Goal: Task Accomplishment & Management: Manage account settings

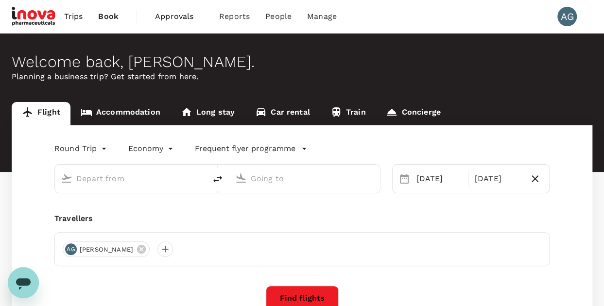
type input "Kuala Lumpur Intl ([GEOGRAPHIC_DATA])"
type input "Penang Intl (PEN)"
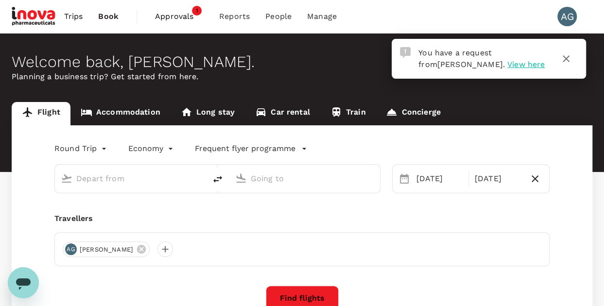
type input "Kuala Lumpur Intl ([GEOGRAPHIC_DATA])"
type input "Penang Intl (PEN)"
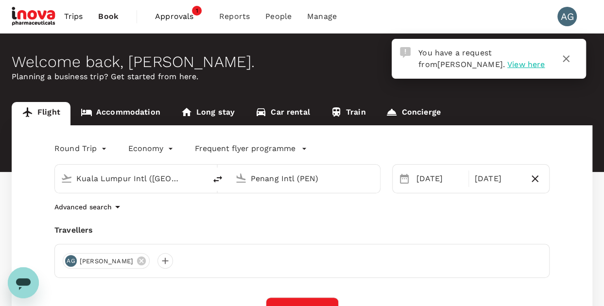
click at [188, 17] on span "Approvals" at bounding box center [179, 17] width 49 height 12
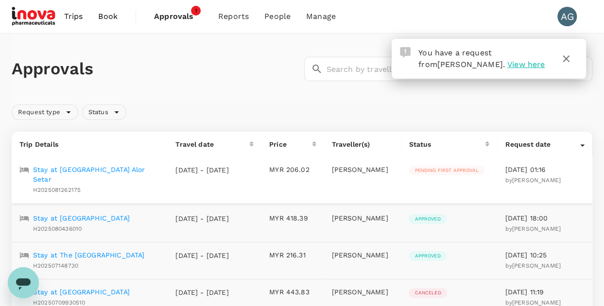
click at [72, 169] on p "Stay at [GEOGRAPHIC_DATA] Alor Setar" at bounding box center [96, 174] width 127 height 19
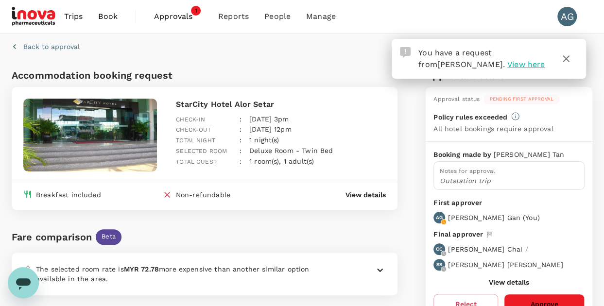
click at [564, 60] on icon "button" at bounding box center [565, 58] width 7 height 7
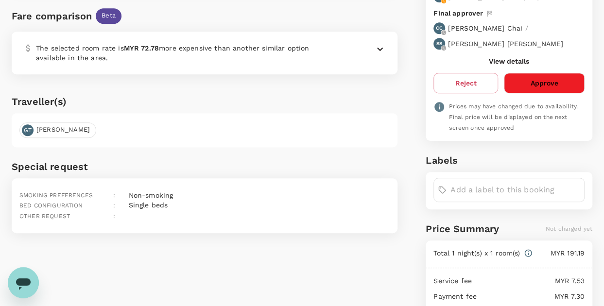
scroll to position [146, 0]
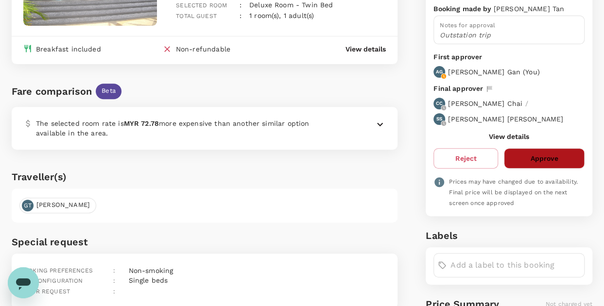
click at [555, 157] on button "Approve" at bounding box center [544, 158] width 81 height 20
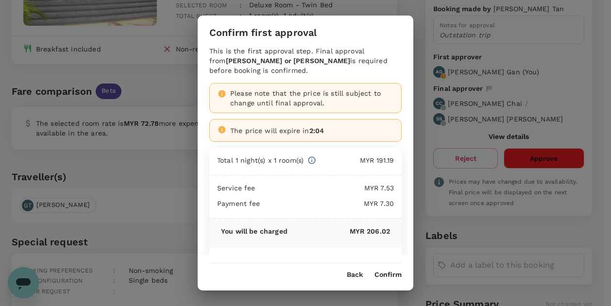
click at [384, 276] on button "Confirm" at bounding box center [387, 275] width 27 height 8
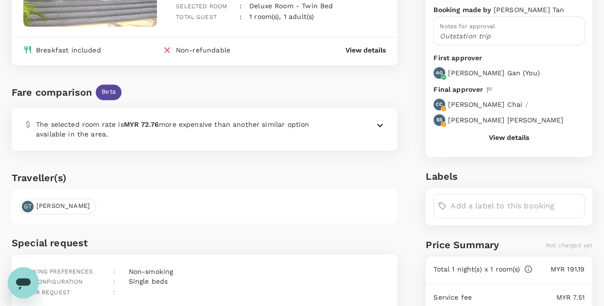
scroll to position [0, 0]
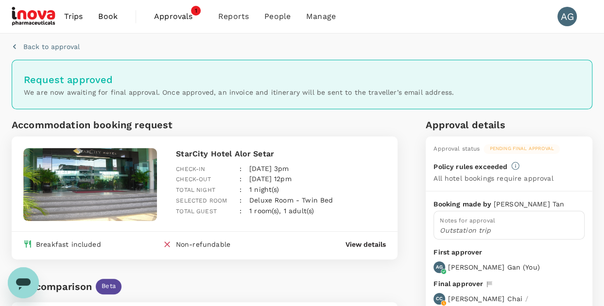
click at [173, 13] on span "Approvals" at bounding box center [178, 17] width 49 height 12
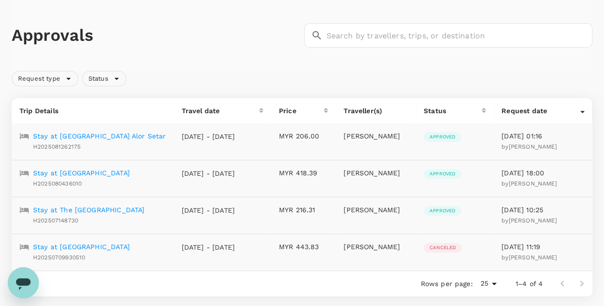
scroll to position [49, 0]
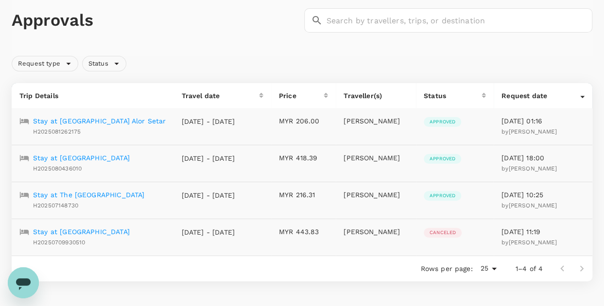
click at [99, 122] on p "Stay at [GEOGRAPHIC_DATA] Alor Setar" at bounding box center [99, 121] width 133 height 10
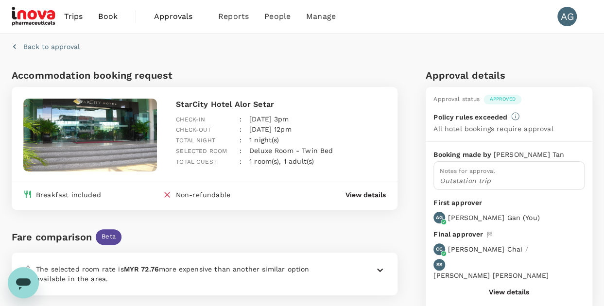
scroll to position [12, 0]
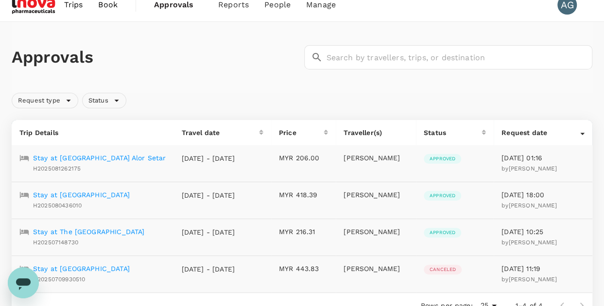
click at [78, 193] on p "Stay at [GEOGRAPHIC_DATA]" at bounding box center [81, 195] width 97 height 10
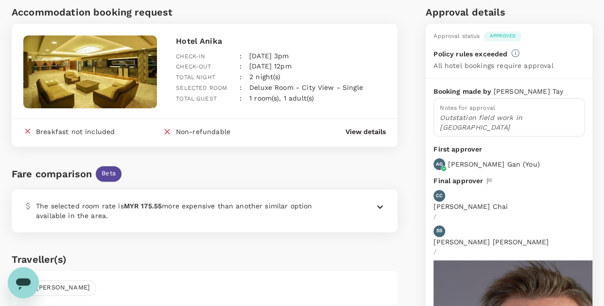
scroll to position [49, 0]
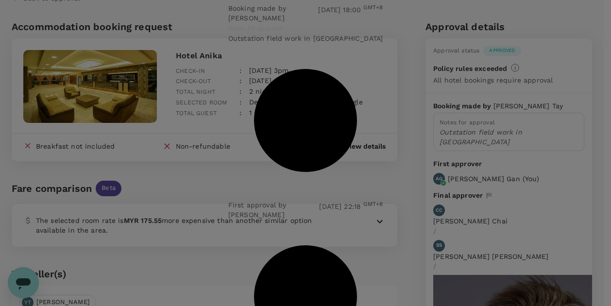
drag, startPoint x: 361, startPoint y: 83, endPoint x: 294, endPoint y: 83, distance: 67.0
click at [294, 83] on div "Approval details Booking made by [PERSON_NAME] [DATE] 18:00 GMT+8 Notes for app…" at bounding box center [306, 153] width 178 height 686
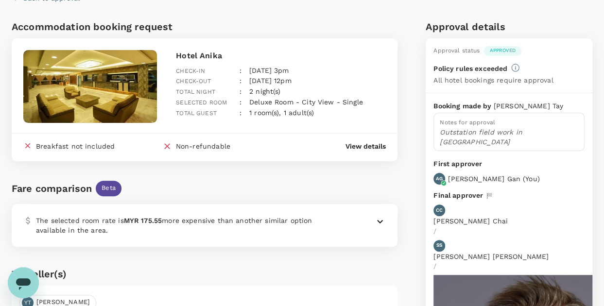
scroll to position [0, 0]
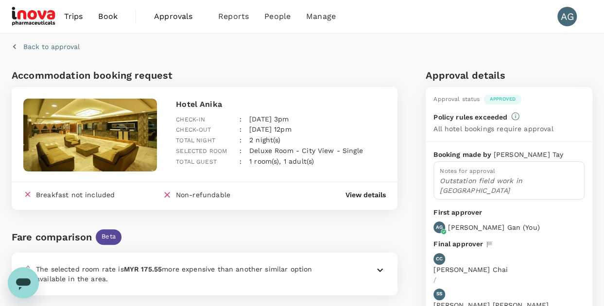
click at [168, 20] on span "Approvals" at bounding box center [178, 17] width 49 height 12
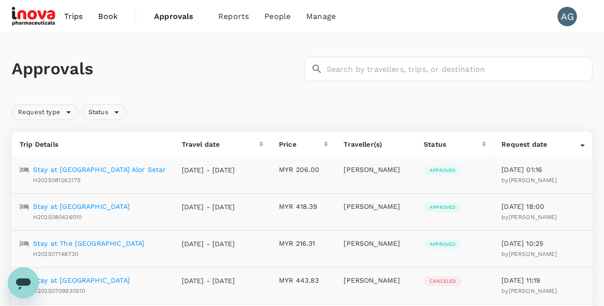
scroll to position [49, 0]
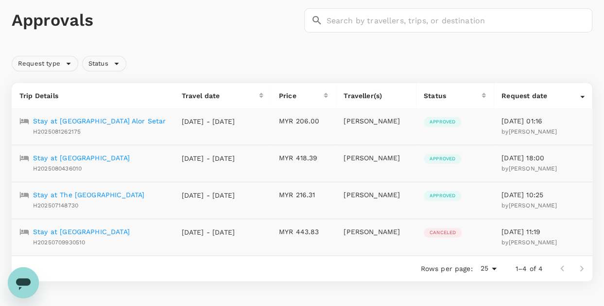
click at [107, 194] on p "Stay at The [GEOGRAPHIC_DATA]" at bounding box center [88, 195] width 111 height 10
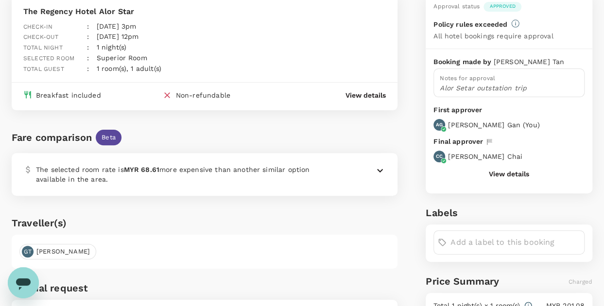
scroll to position [97, 0]
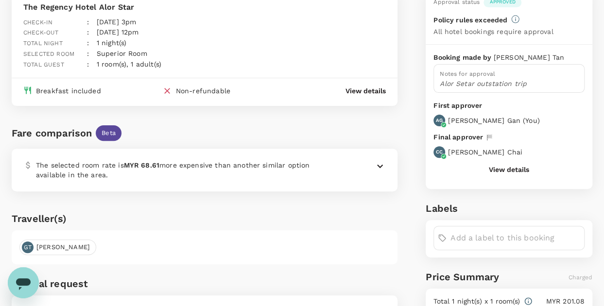
click at [517, 169] on button "View details" at bounding box center [509, 170] width 40 height 8
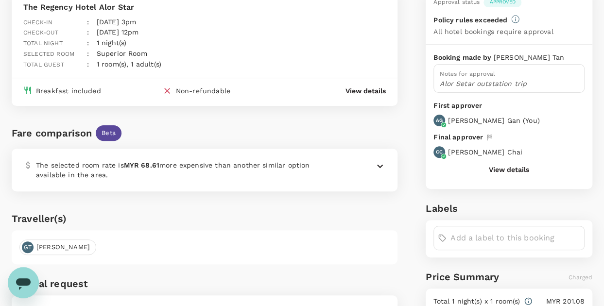
scroll to position [49, 0]
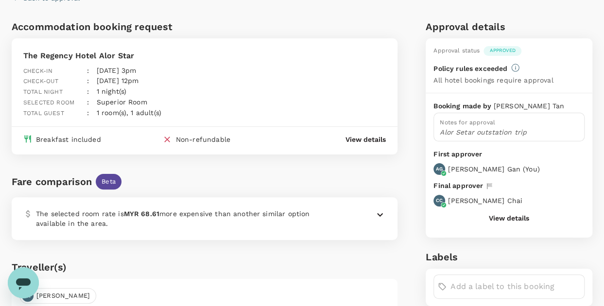
click at [501, 219] on button "View details" at bounding box center [509, 218] width 40 height 8
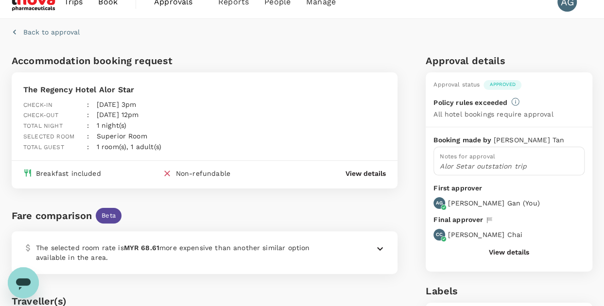
scroll to position [0, 0]
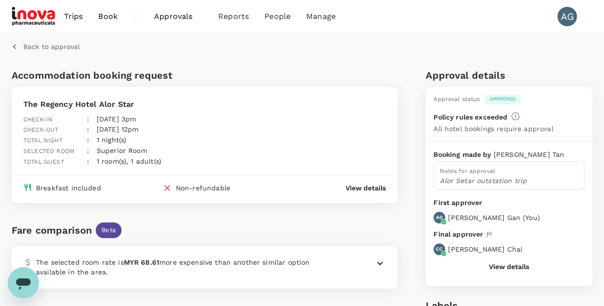
click at [183, 14] on span "Approvals" at bounding box center [178, 17] width 49 height 12
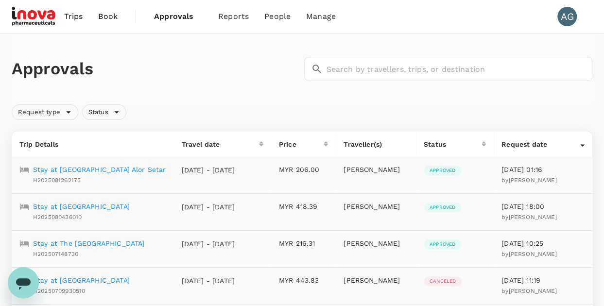
click at [78, 171] on p "Stay at [GEOGRAPHIC_DATA] Alor Setar" at bounding box center [99, 170] width 133 height 10
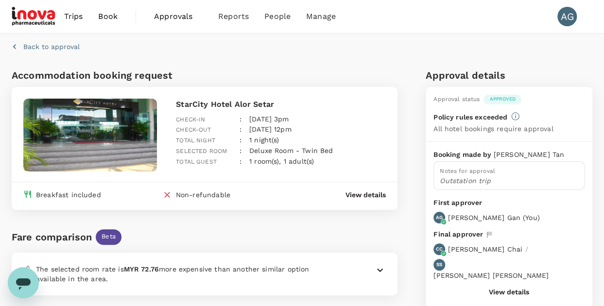
click at [496, 288] on button "View details" at bounding box center [509, 292] width 40 height 8
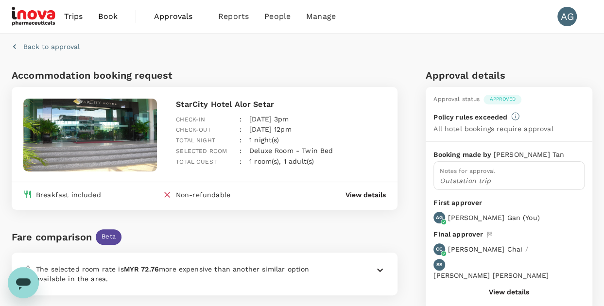
click at [185, 18] on span "Approvals" at bounding box center [178, 17] width 49 height 12
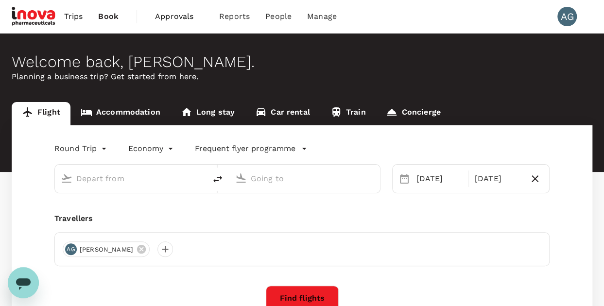
type input "Kuala Lumpur Intl ([GEOGRAPHIC_DATA])"
type input "Penang Intl (PEN)"
type input "Kuala Lumpur Intl ([GEOGRAPHIC_DATA])"
type input "Penang Intl (PEN)"
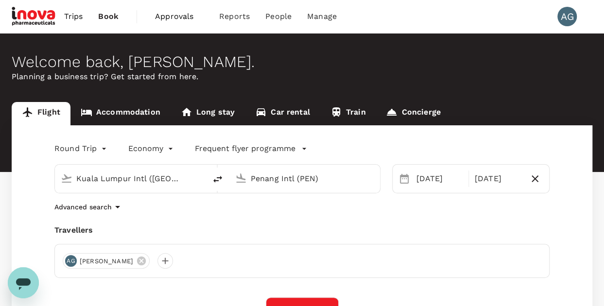
click at [175, 16] on span "Approvals" at bounding box center [179, 17] width 49 height 12
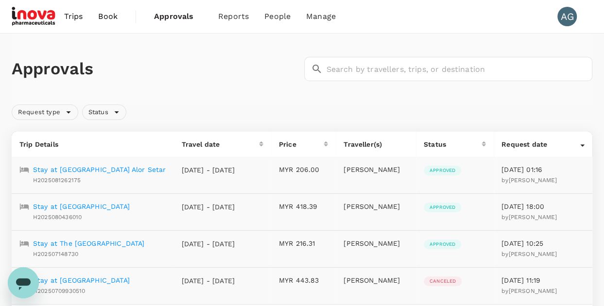
click at [116, 167] on p "Stay at [GEOGRAPHIC_DATA] Alor Setar" at bounding box center [99, 170] width 133 height 10
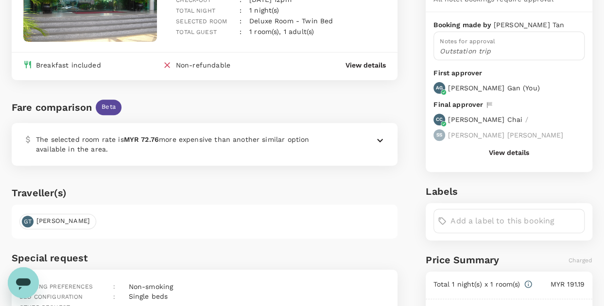
scroll to position [146, 0]
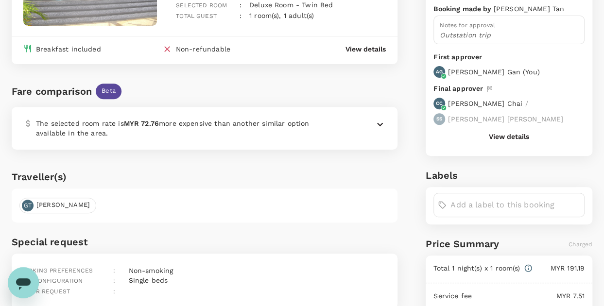
click at [508, 136] on button "View details" at bounding box center [509, 137] width 40 height 8
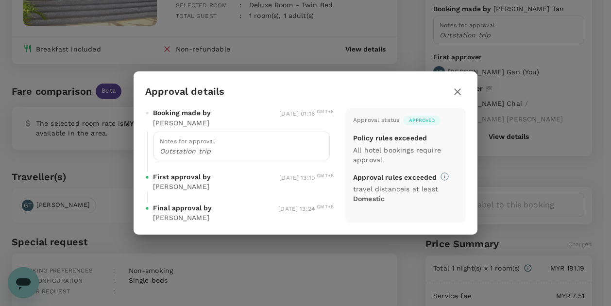
click at [460, 96] on icon "button" at bounding box center [458, 92] width 12 height 12
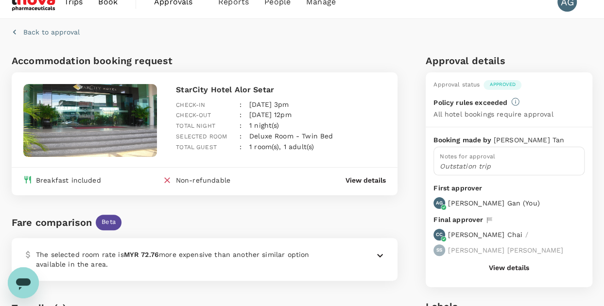
scroll to position [0, 0]
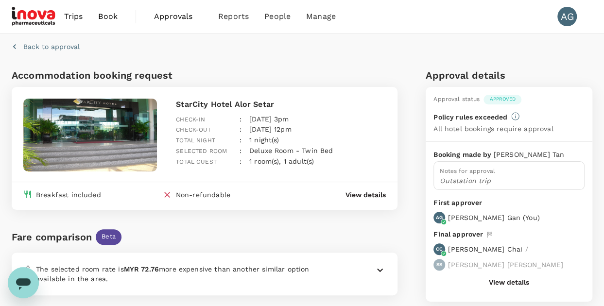
click at [172, 18] on span "Approvals" at bounding box center [178, 17] width 49 height 12
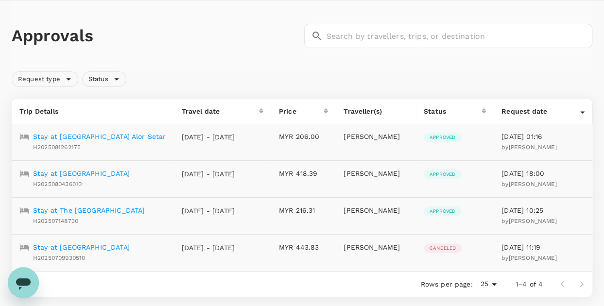
scroll to position [49, 0]
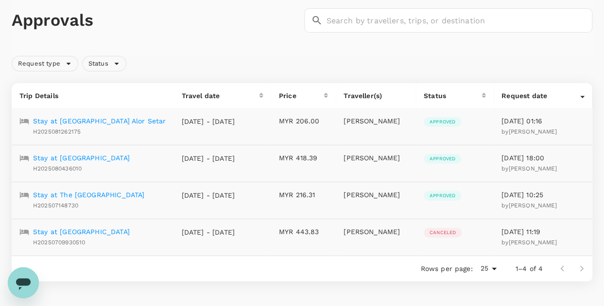
click at [88, 158] on p "Stay at [GEOGRAPHIC_DATA]" at bounding box center [81, 158] width 97 height 10
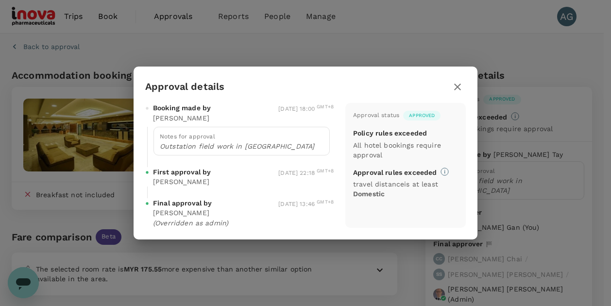
click at [463, 93] on icon "button" at bounding box center [458, 87] width 12 height 12
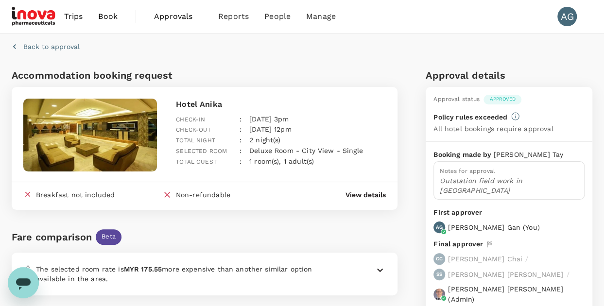
click at [176, 20] on span "Approvals" at bounding box center [178, 17] width 49 height 12
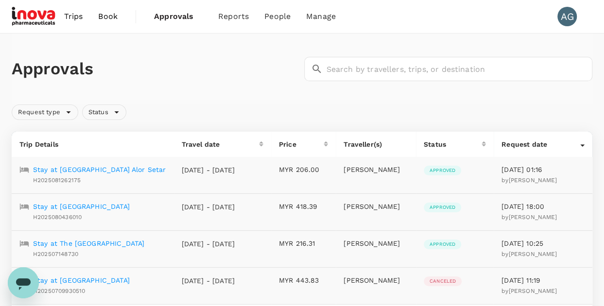
scroll to position [49, 0]
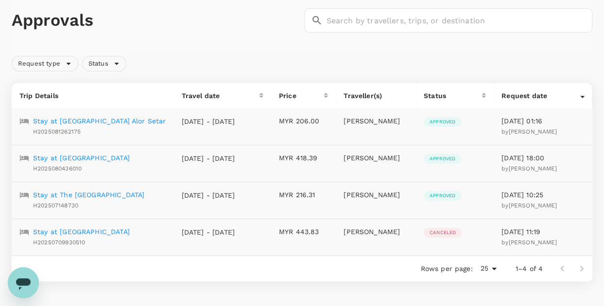
click at [95, 196] on p "Stay at The [GEOGRAPHIC_DATA]" at bounding box center [88, 195] width 111 height 10
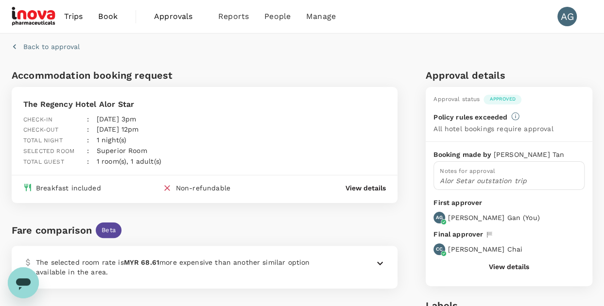
click at [523, 267] on button "View details" at bounding box center [509, 267] width 40 height 8
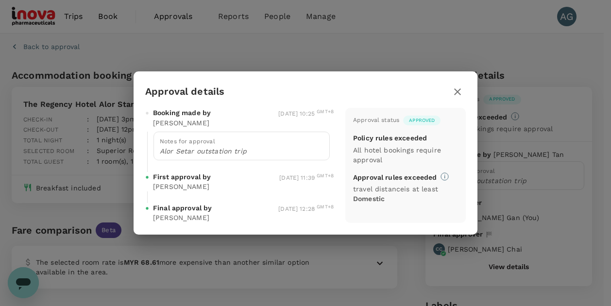
click at [458, 90] on icon "button" at bounding box center [458, 92] width 12 height 12
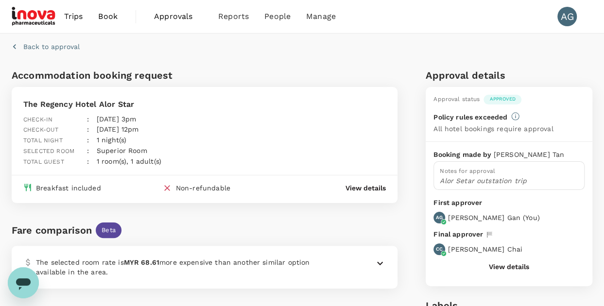
click at [186, 16] on span "Approvals" at bounding box center [178, 17] width 49 height 12
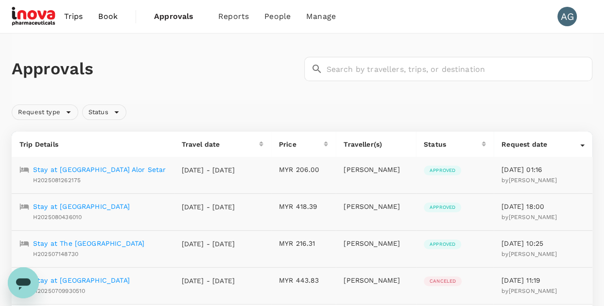
click at [69, 204] on p "Stay at [GEOGRAPHIC_DATA]" at bounding box center [81, 207] width 97 height 10
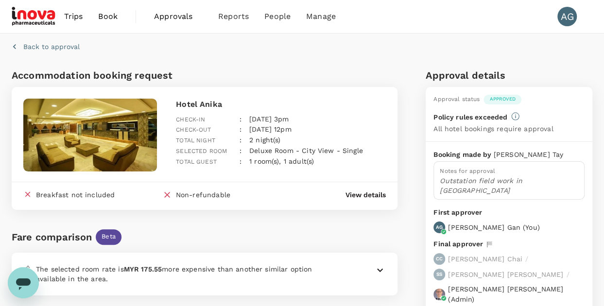
click at [177, 13] on span "Approvals" at bounding box center [178, 17] width 49 height 12
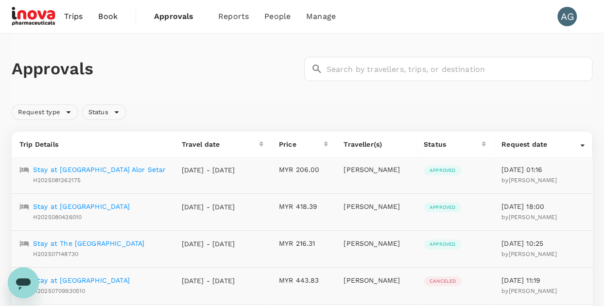
click at [85, 204] on p "Stay at [GEOGRAPHIC_DATA]" at bounding box center [81, 207] width 97 height 10
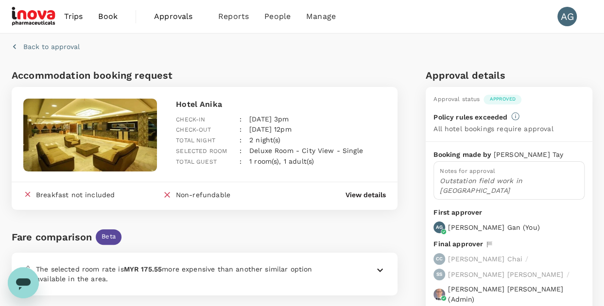
click at [170, 19] on span "Approvals" at bounding box center [178, 17] width 49 height 12
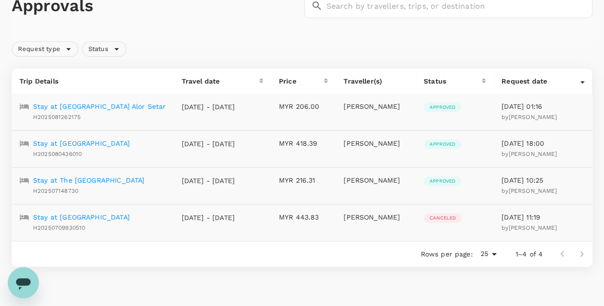
scroll to position [97, 0]
